Goal: Task Accomplishment & Management: Manage account settings

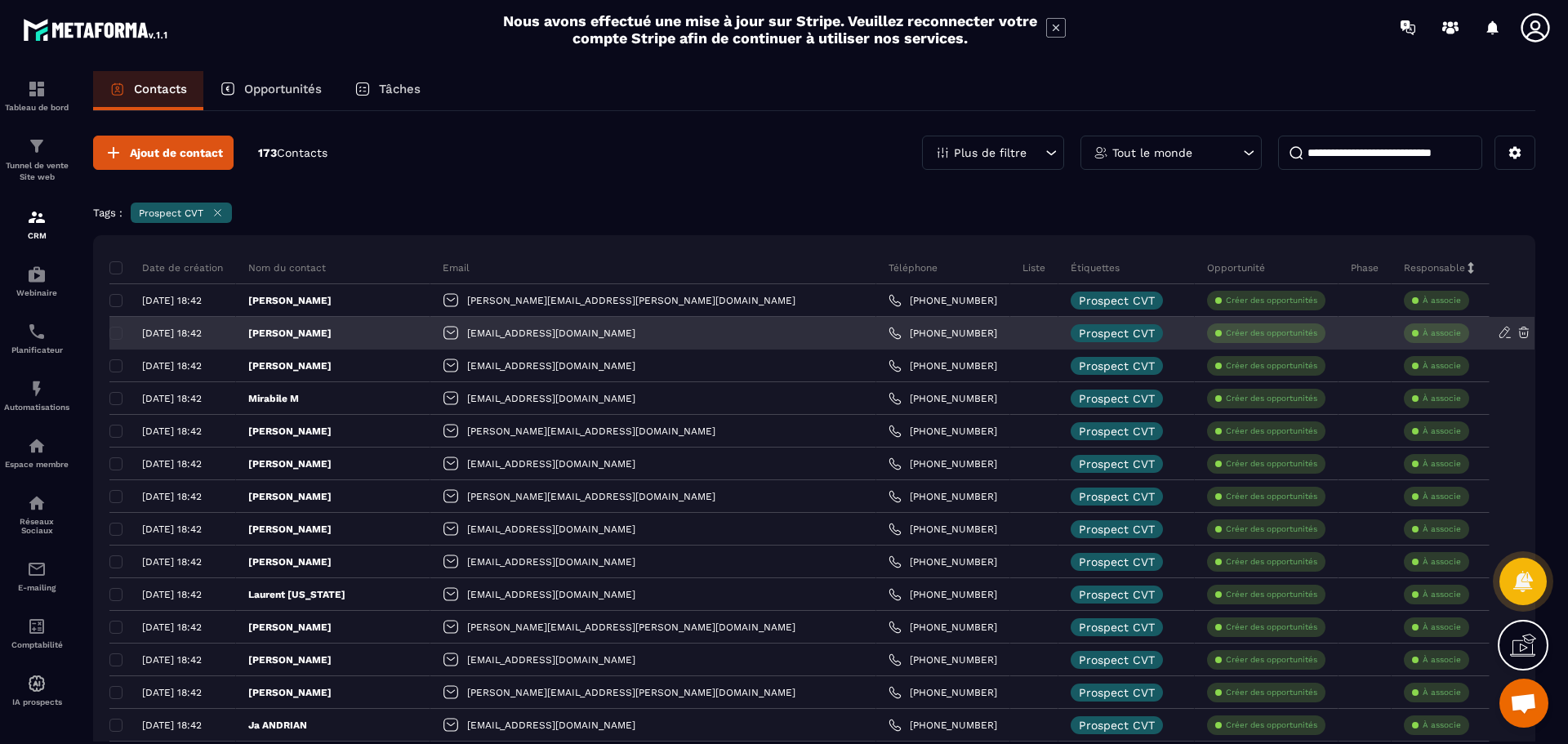
scroll to position [1964, 0]
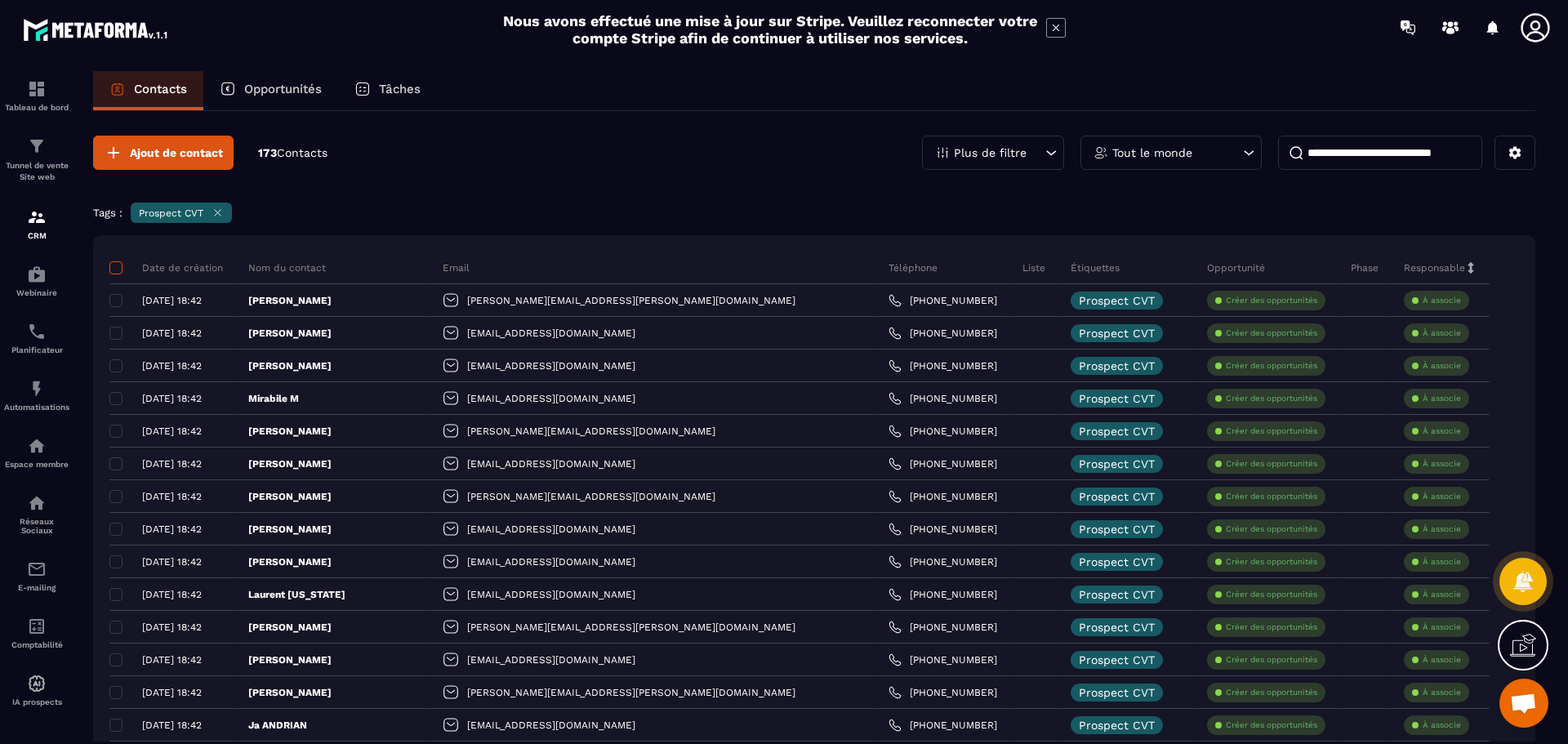
click at [116, 264] on span at bounding box center [116, 268] width 13 height 13
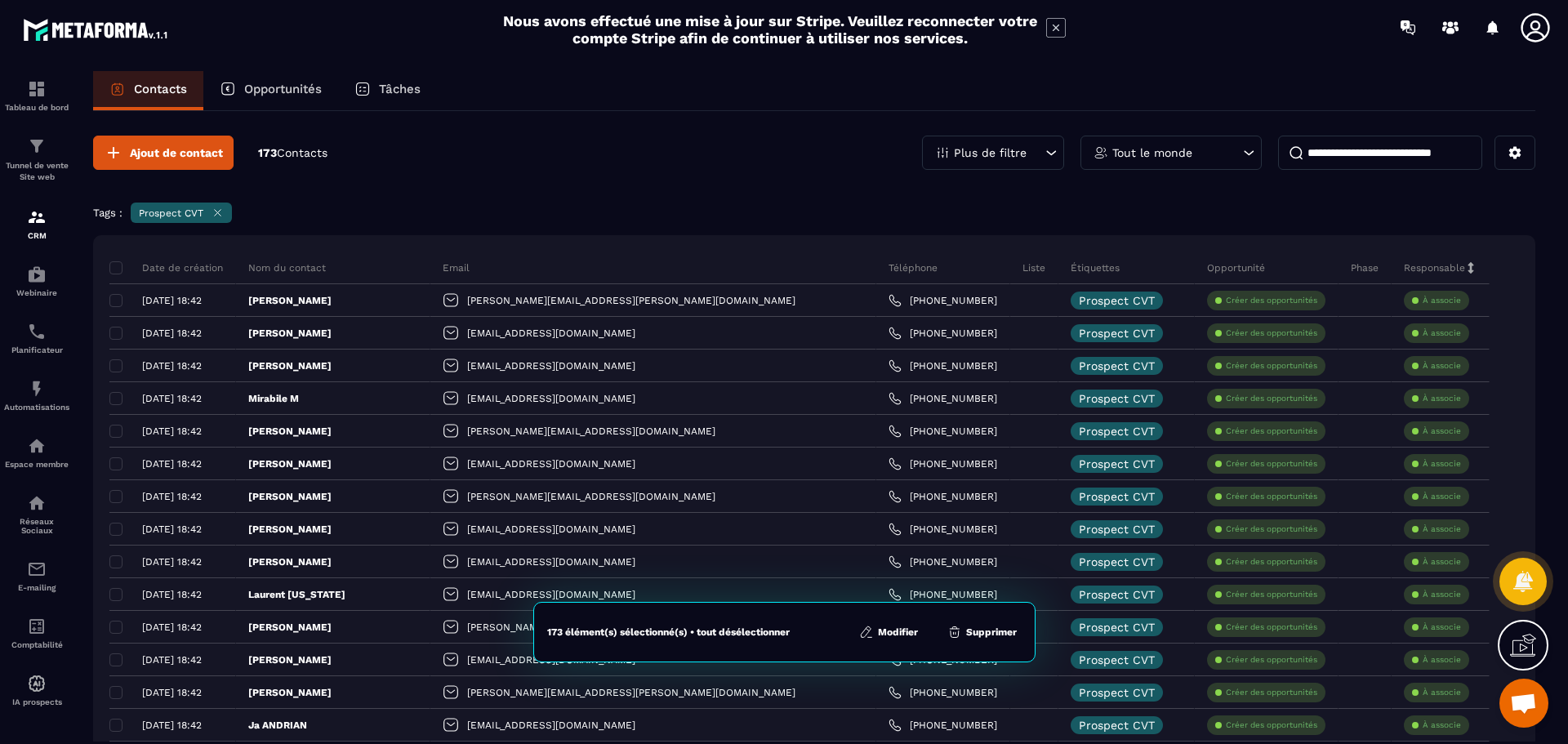
click at [890, 632] on button "Modifier" at bounding box center [888, 632] width 68 height 17
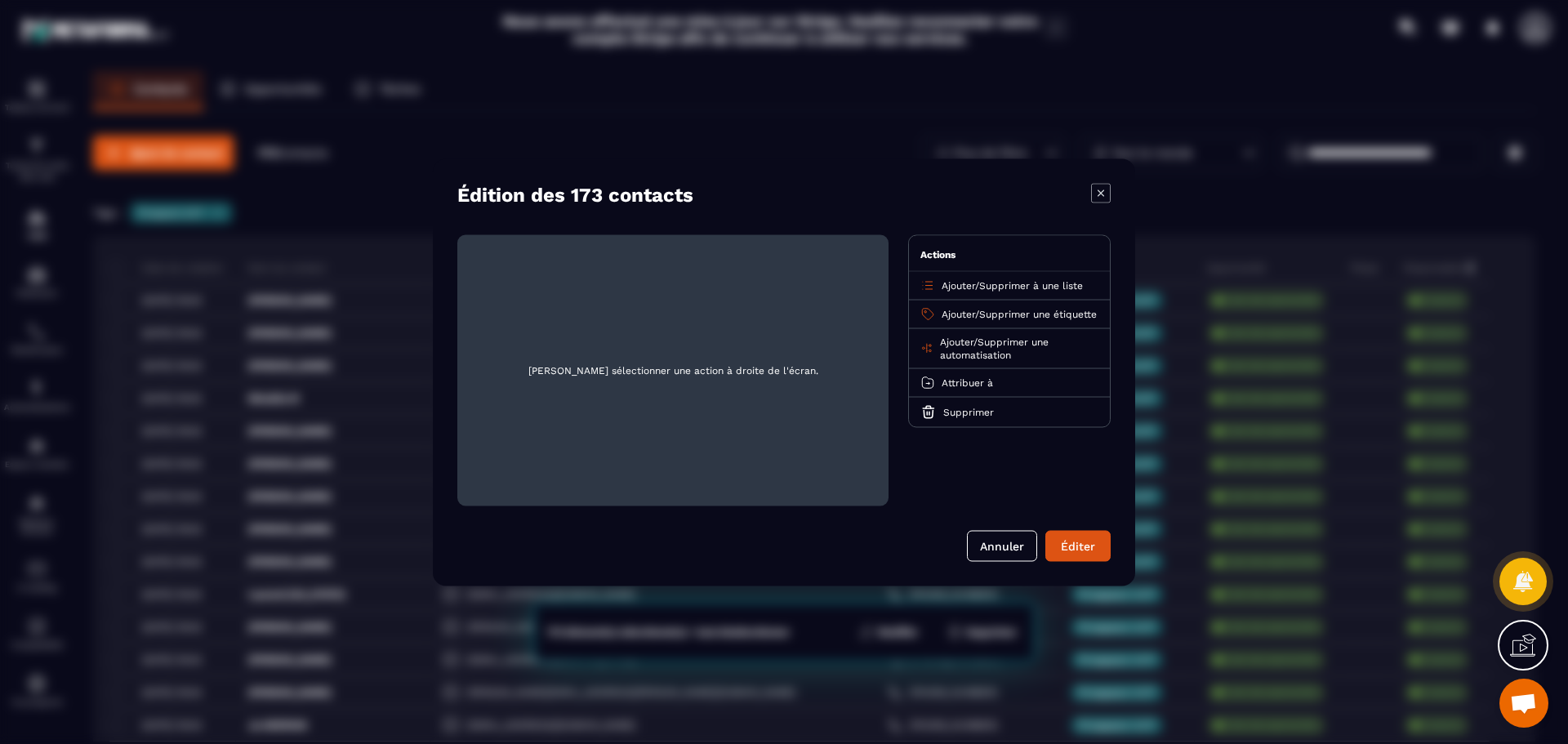
click at [1014, 283] on span "Supprimer à une liste" at bounding box center [1031, 285] width 103 height 12
click at [999, 347] on p "Prospects CVT" at bounding box center [1009, 349] width 143 height 17
click at [1069, 542] on button "Éditer" at bounding box center [1078, 545] width 65 height 31
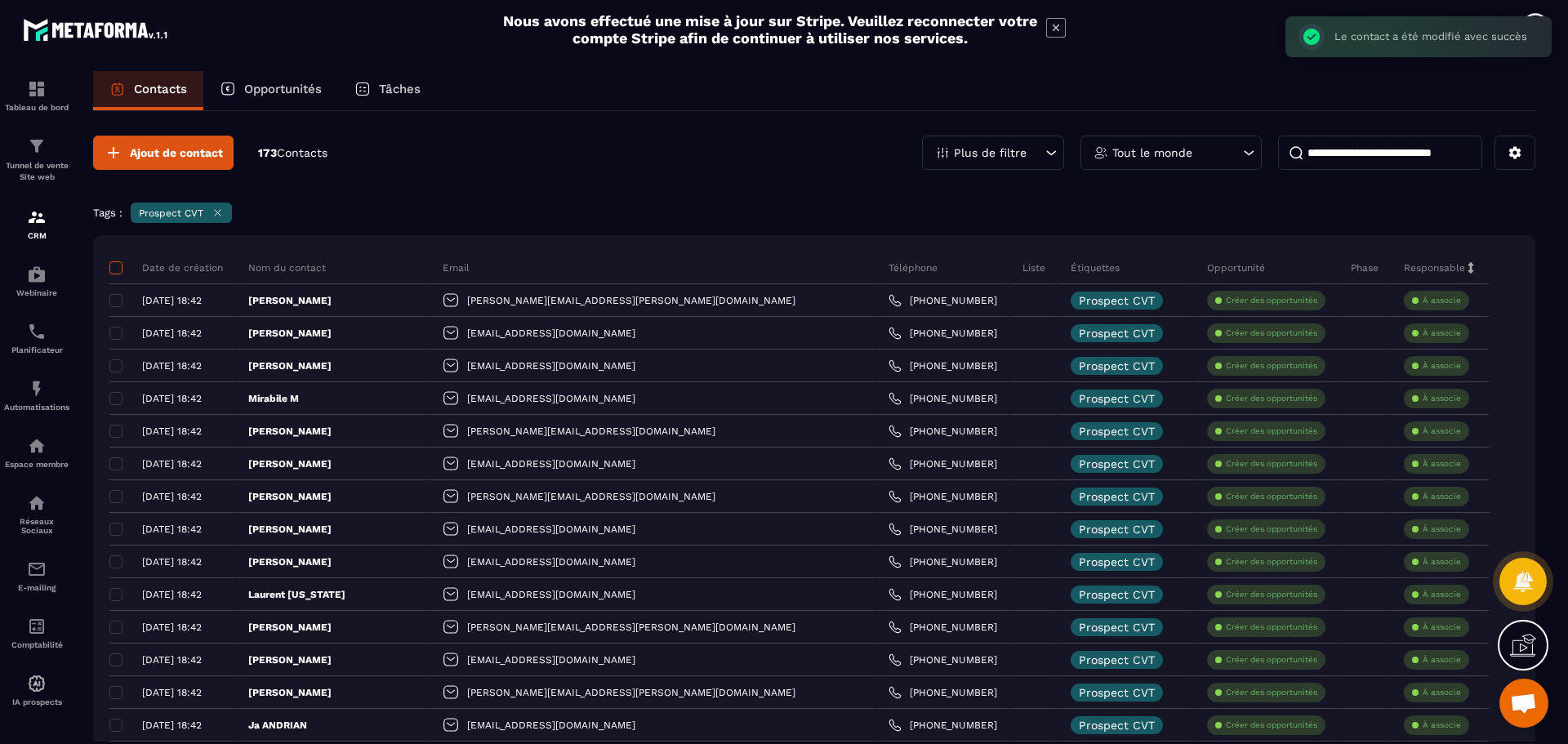
click at [119, 265] on span at bounding box center [116, 268] width 13 height 13
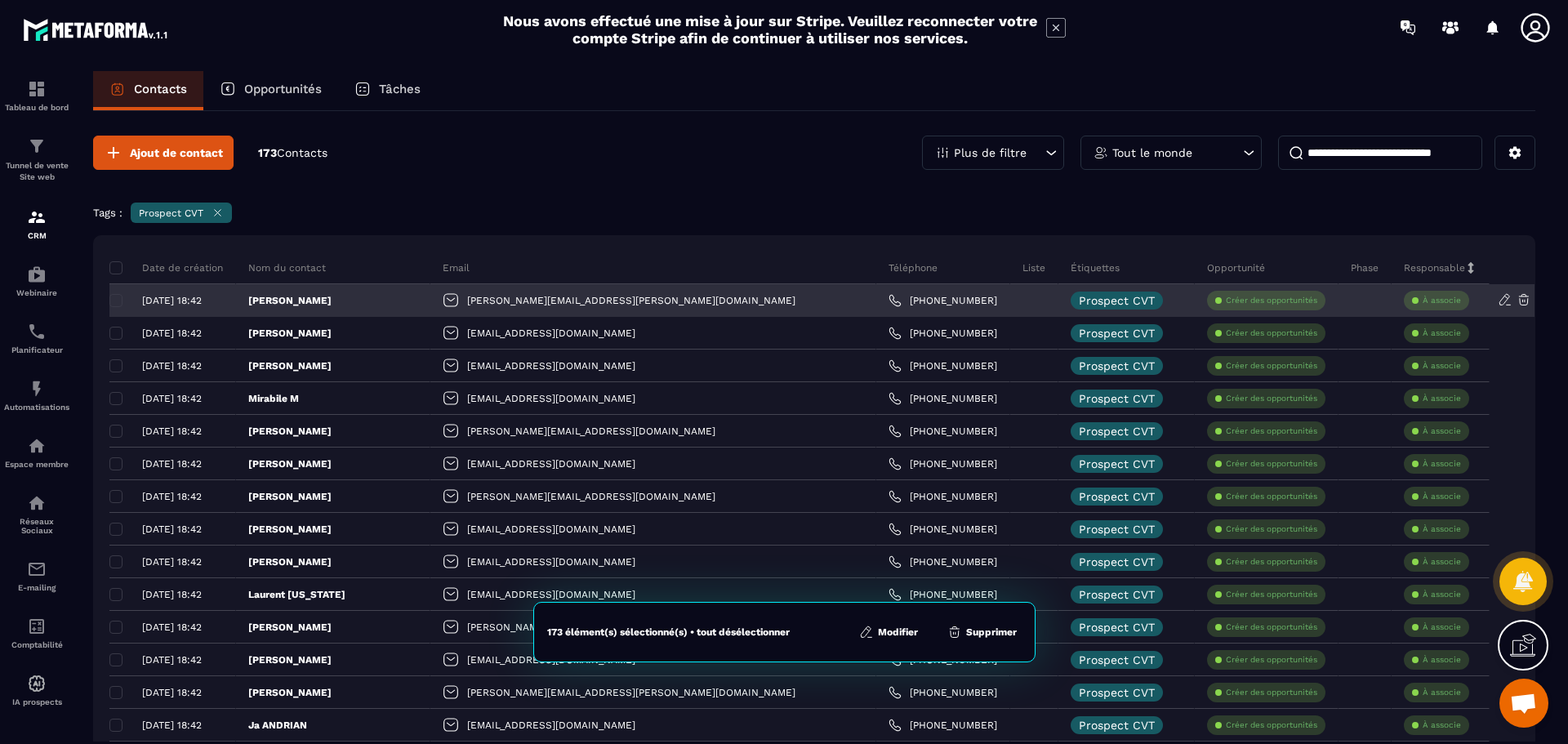
click at [117, 298] on div "[DATE] 18:42" at bounding box center [166, 300] width 113 height 12
click at [332, 301] on p "[PERSON_NAME]" at bounding box center [290, 300] width 83 height 13
